Goal: Communication & Community: Participate in discussion

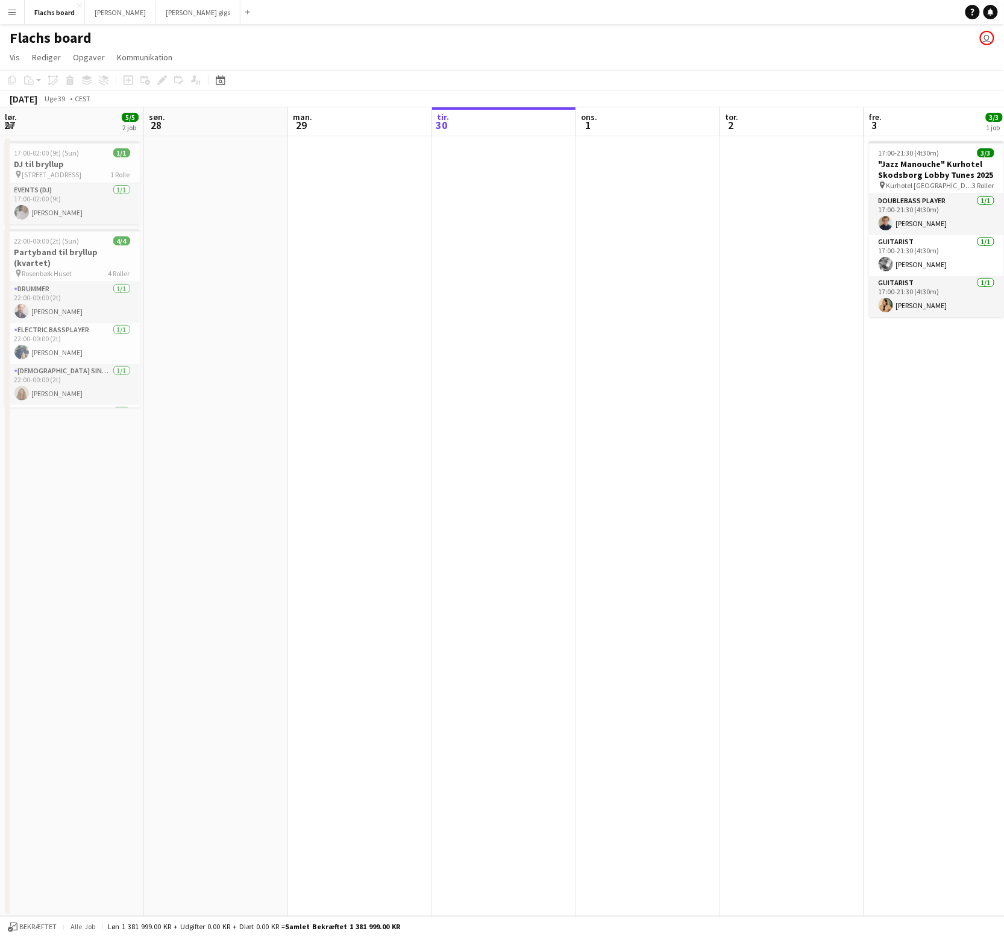
scroll to position [0, 288]
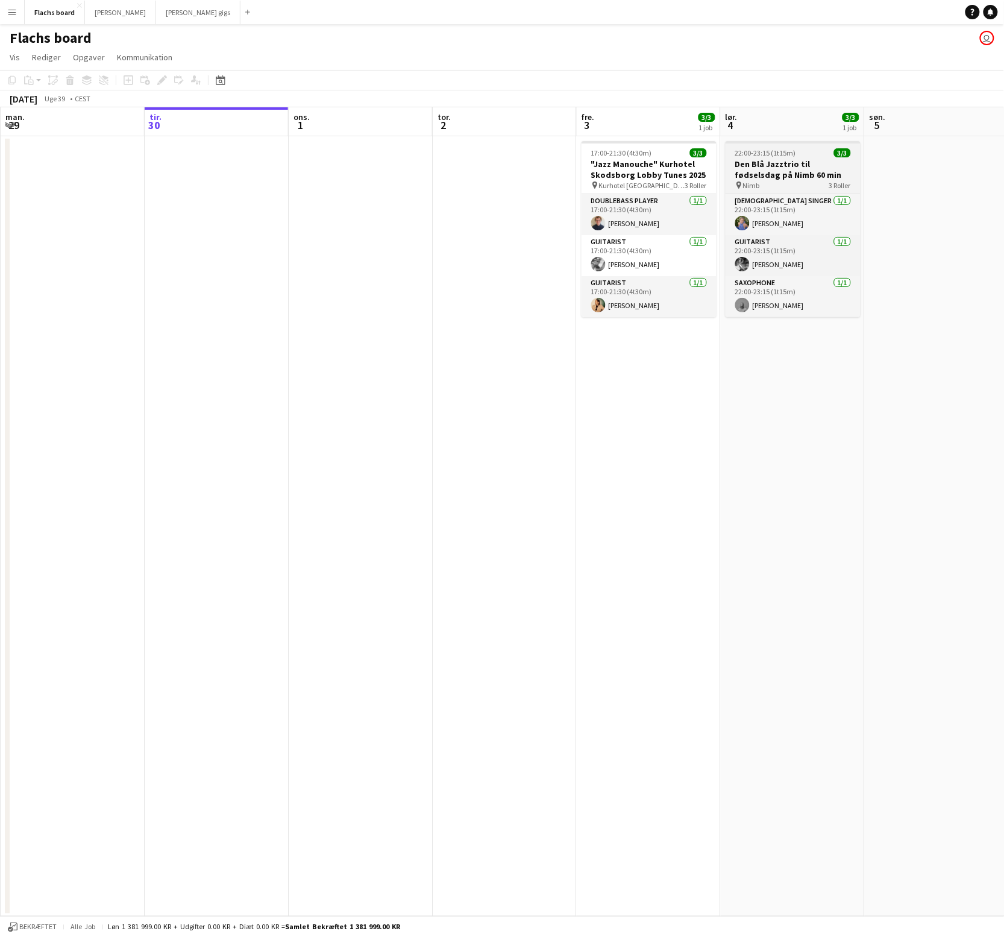
click at [780, 183] on div "pin Nimb 3 Roller" at bounding box center [793, 185] width 135 height 10
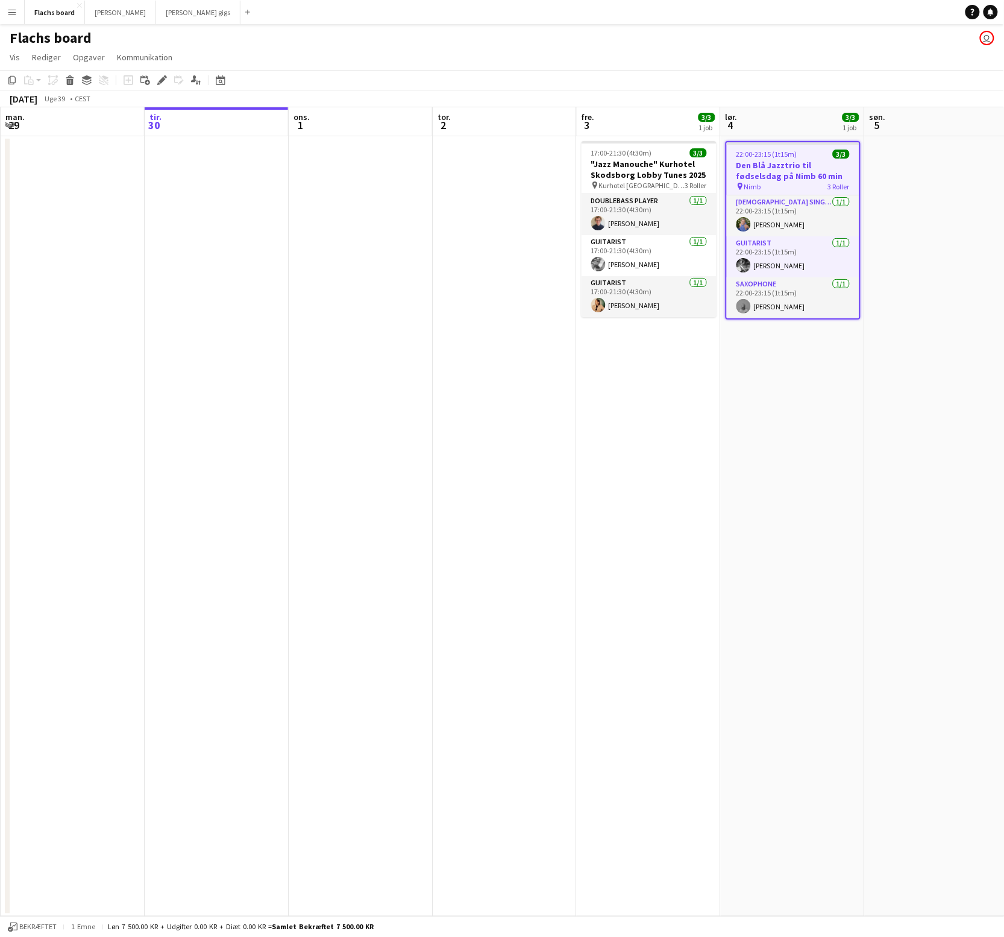
click at [17, 17] on button "Menu" at bounding box center [12, 12] width 24 height 24
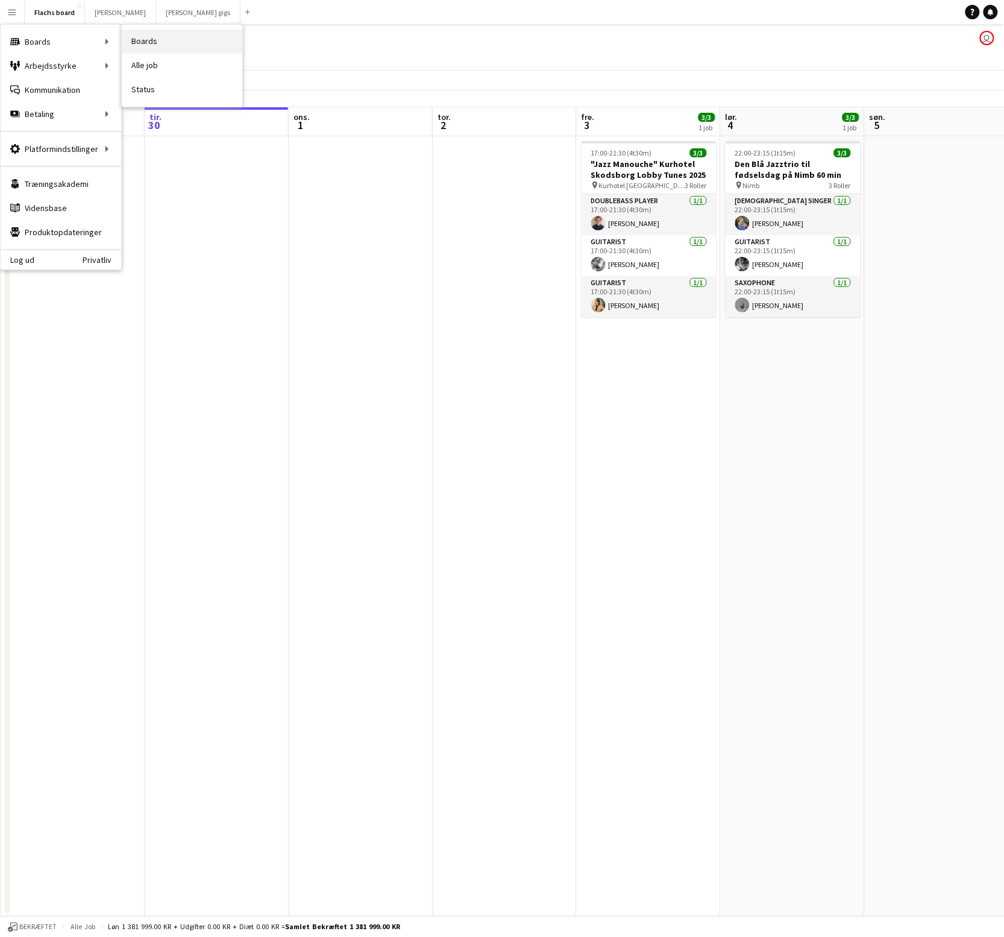
click at [135, 49] on link "Boards" at bounding box center [182, 42] width 121 height 24
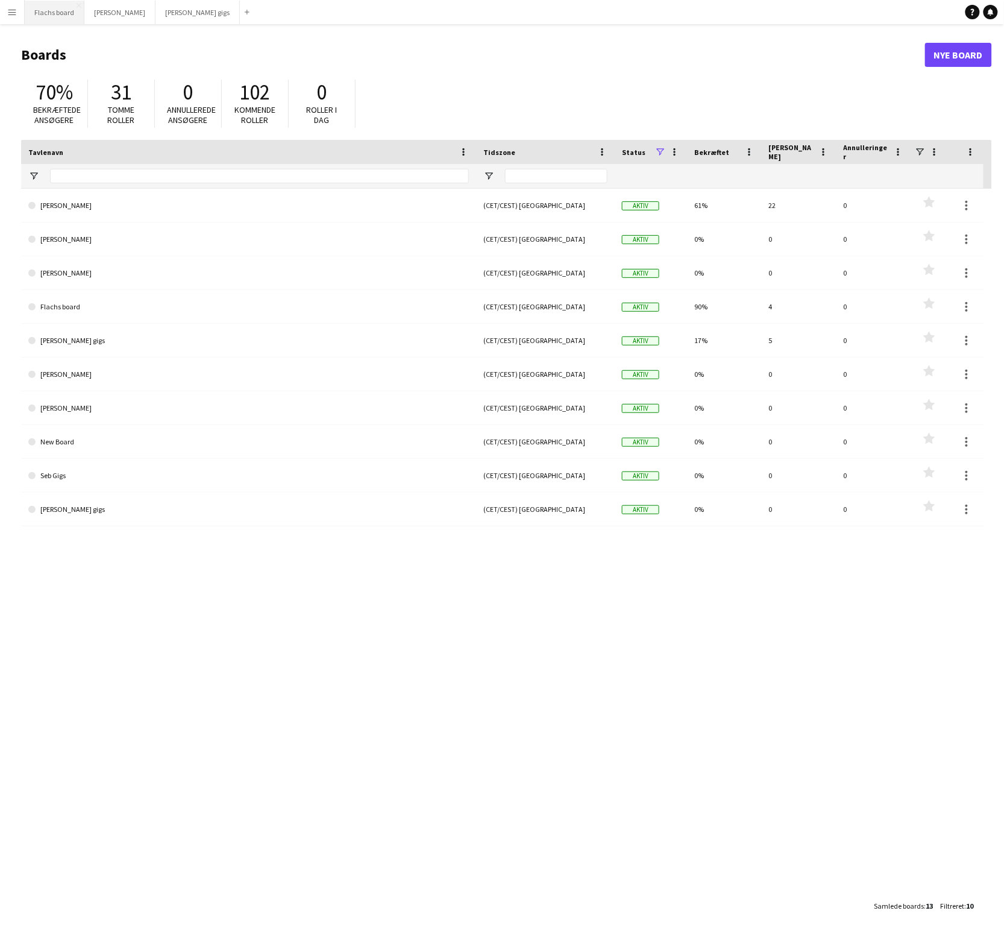
click at [58, 10] on button "Flachs board Luk" at bounding box center [55, 13] width 60 height 24
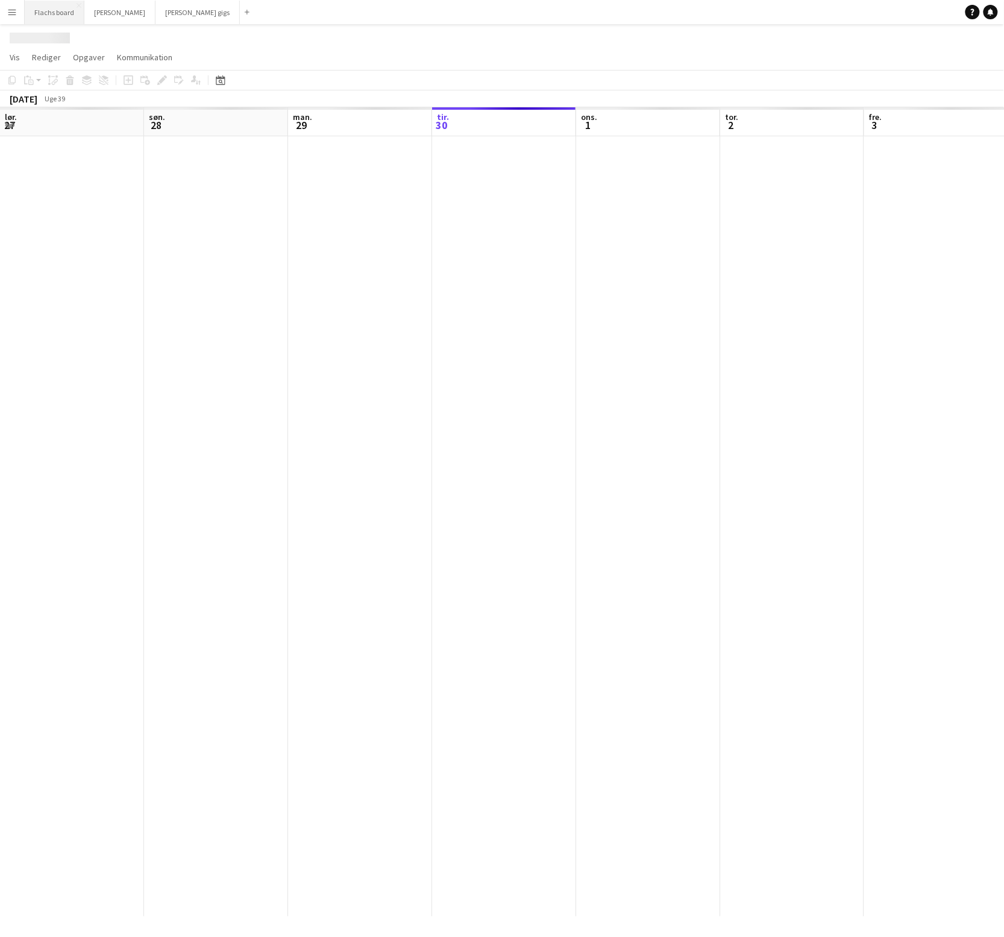
scroll to position [0, 288]
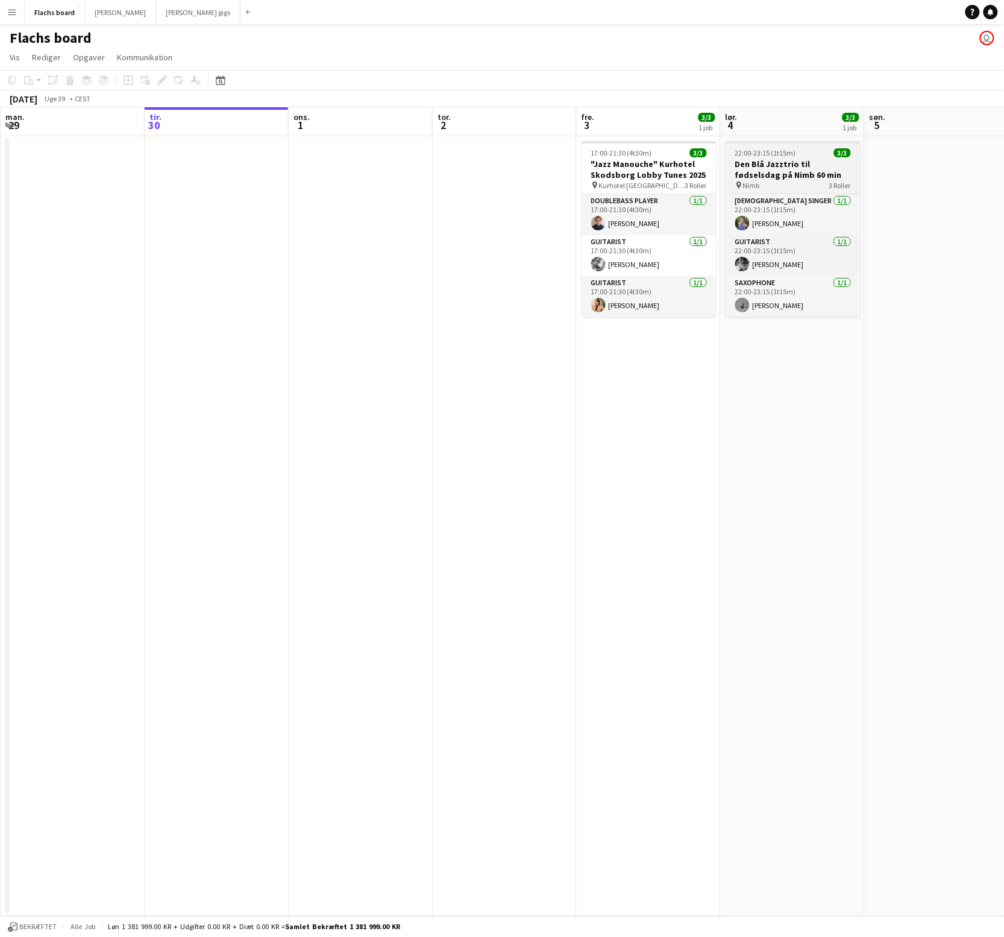
click at [807, 174] on h3 "Den Blå Jazztrio til fødselsdag på Nimb 60 min" at bounding box center [793, 170] width 135 height 22
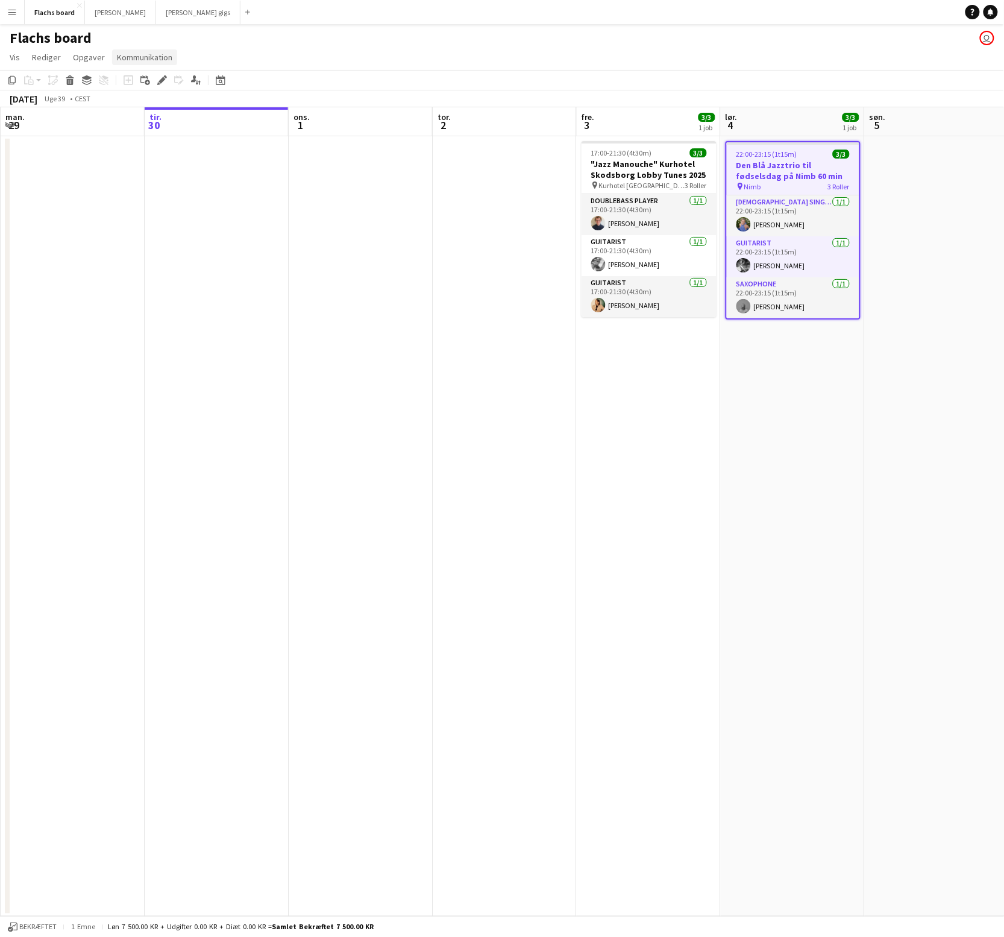
click at [151, 58] on span "Kommunikation" at bounding box center [144, 57] width 55 height 11
click at [149, 107] on span "Opret chat" at bounding box center [137, 108] width 39 height 11
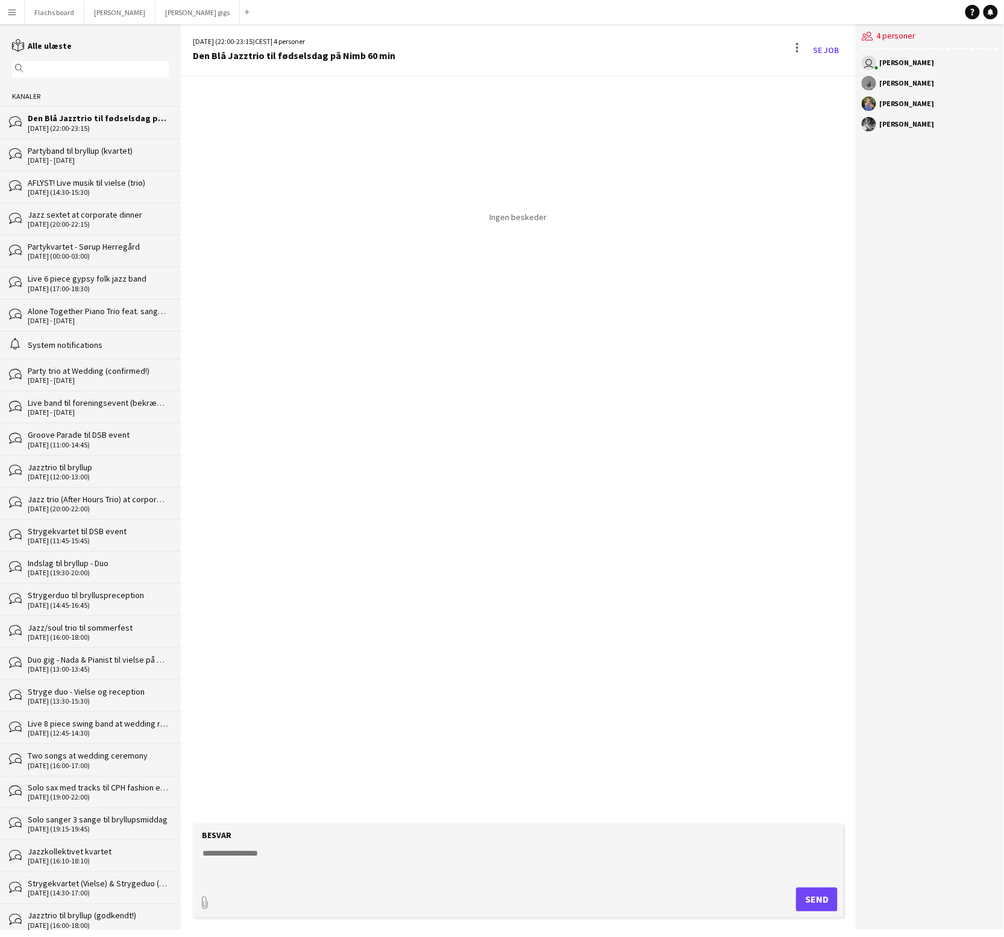
click at [285, 872] on textarea at bounding box center [520, 863] width 639 height 31
type textarea "*"
type textarea "**********"
click at [827, 901] on button "Send" at bounding box center [817, 899] width 42 height 24
